Goal: Navigation & Orientation: Understand site structure

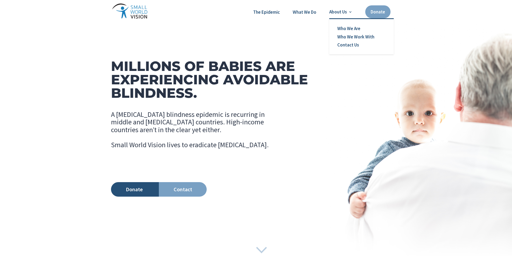
click at [336, 10] on link "About Us" at bounding box center [340, 11] width 23 height 5
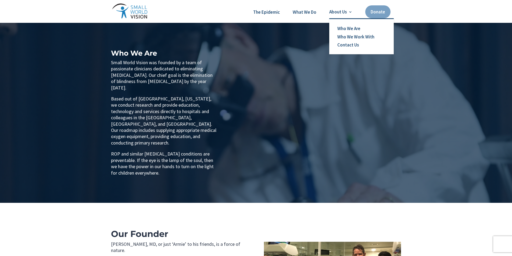
click at [336, 13] on link "About Us" at bounding box center [340, 11] width 23 height 5
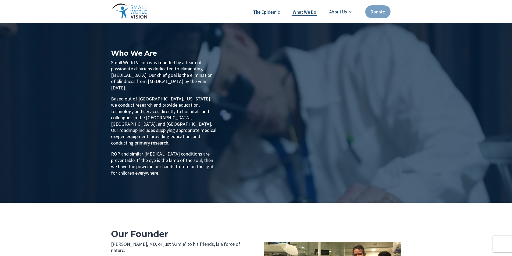
click at [303, 15] on link "What We Do" at bounding box center [305, 12] width 24 height 7
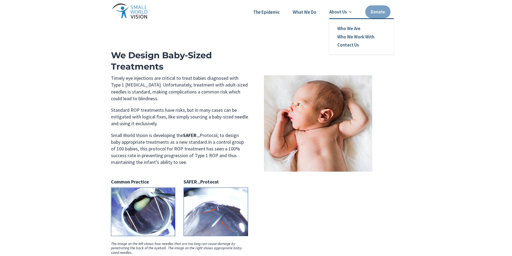
click at [348, 14] on link "About Us" at bounding box center [340, 11] width 23 height 5
